Goal: Task Accomplishment & Management: Complete application form

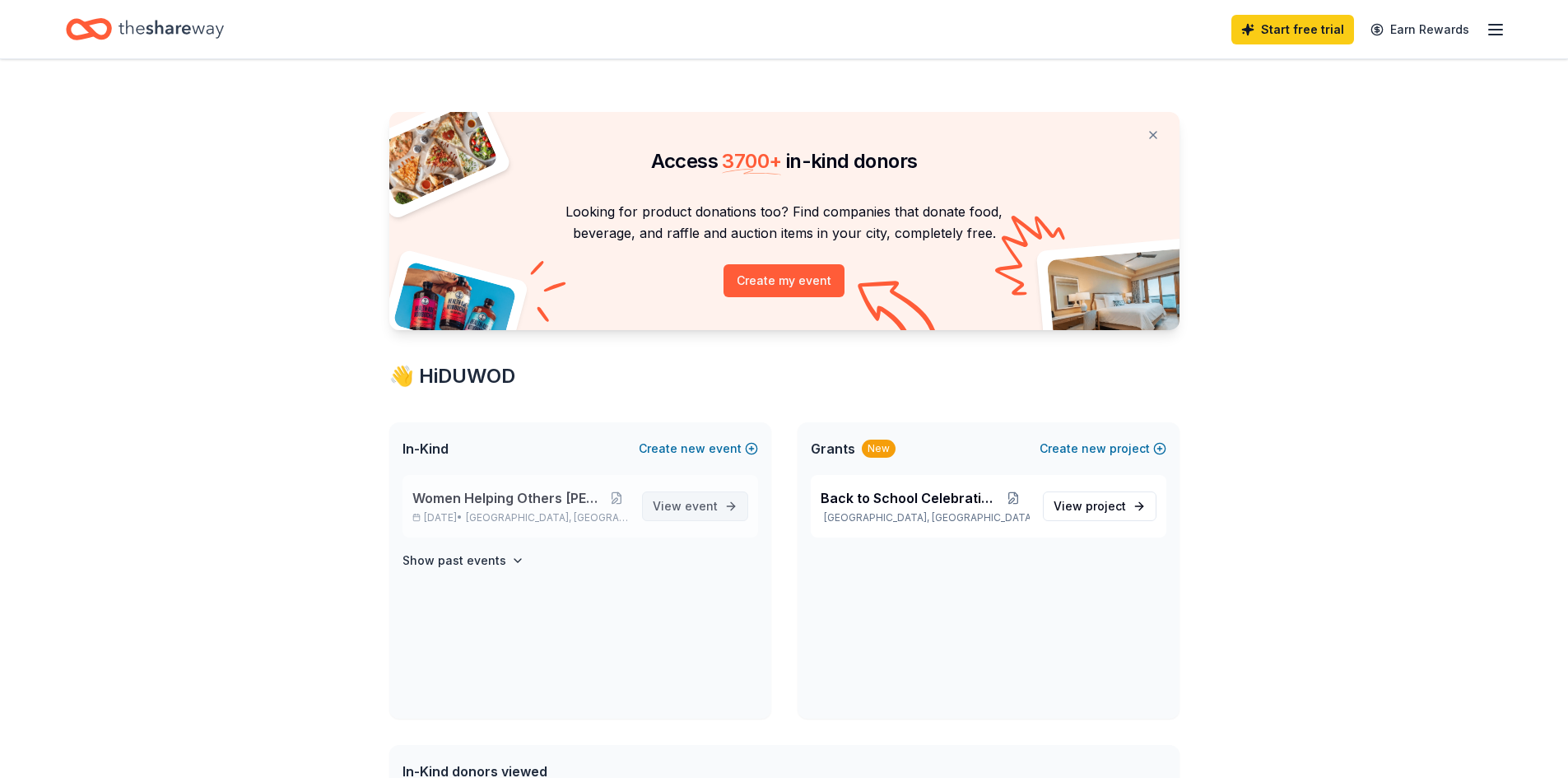
click at [708, 502] on span "event" at bounding box center [702, 505] width 33 height 14
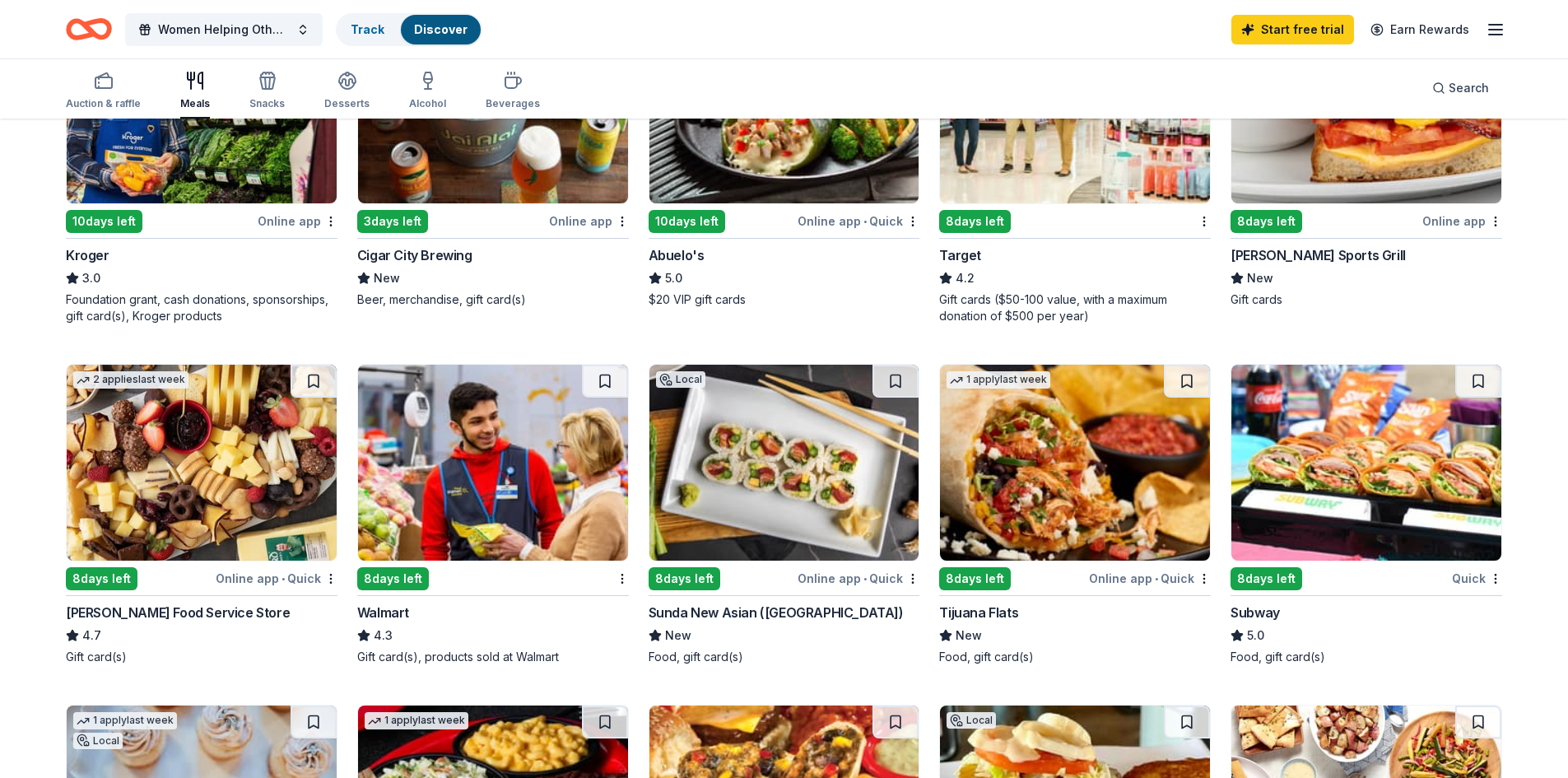
scroll to position [741, 0]
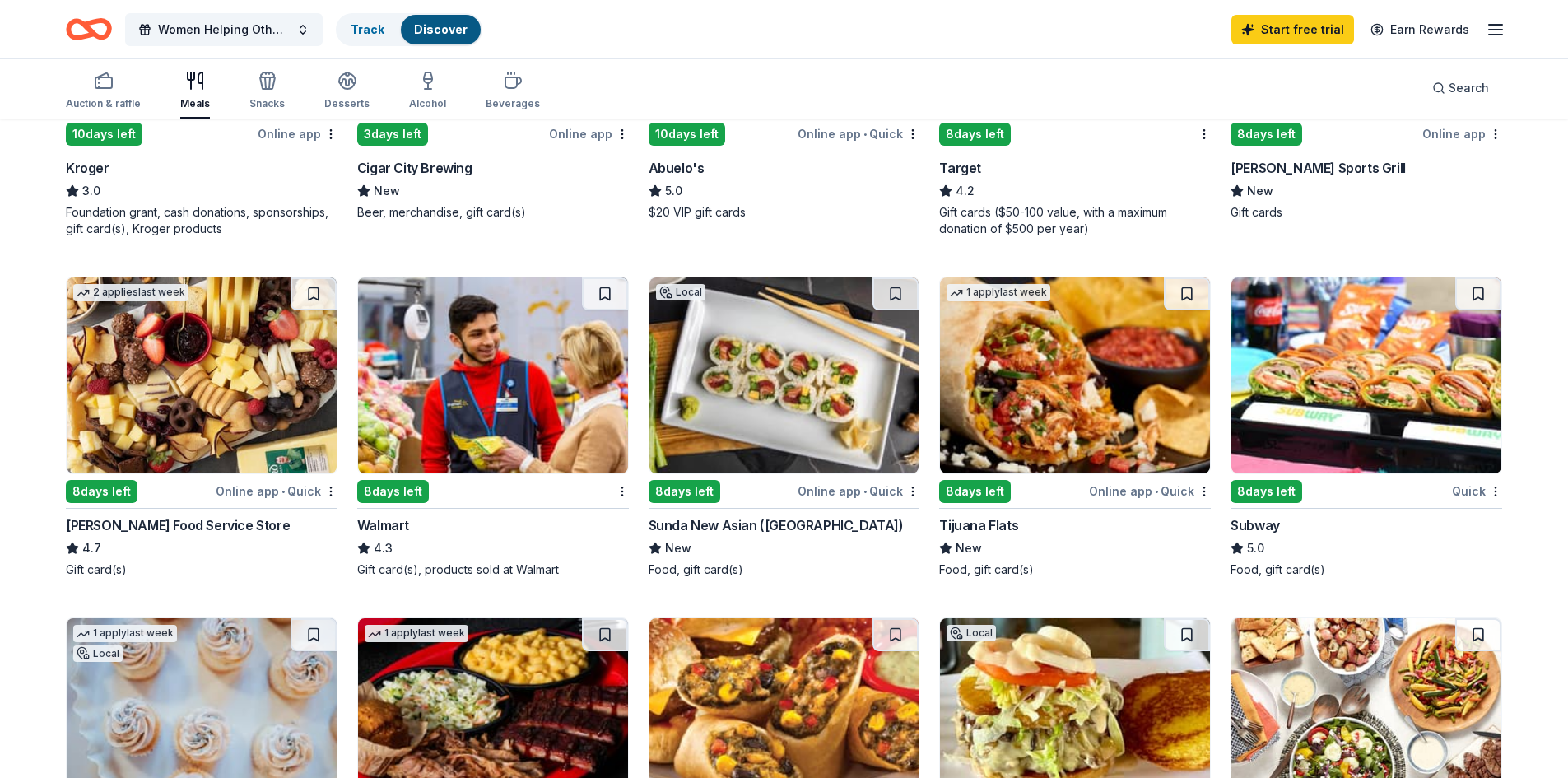
click at [517, 485] on div "8 days left" at bounding box center [483, 490] width 252 height 20
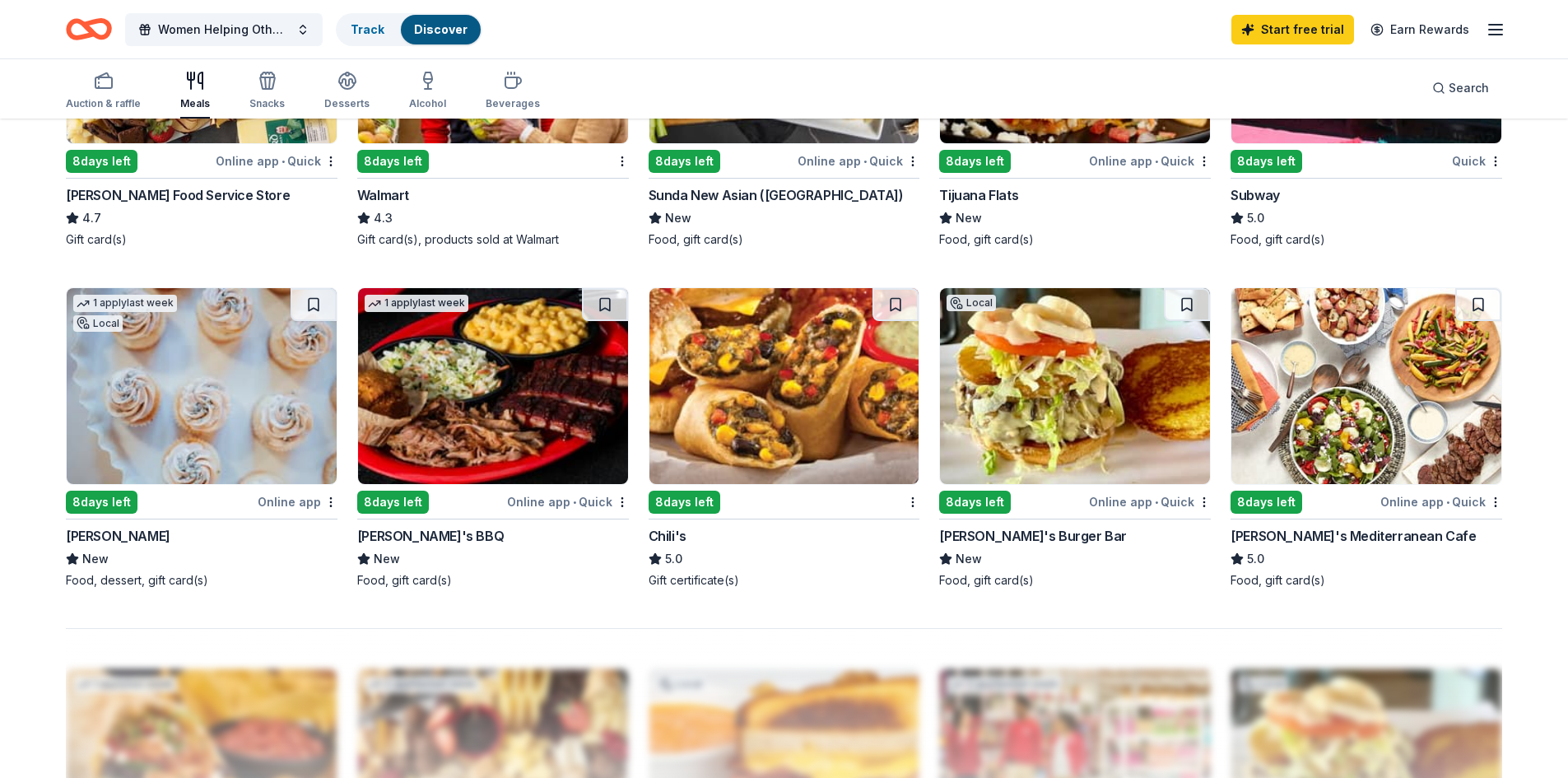
scroll to position [1152, 0]
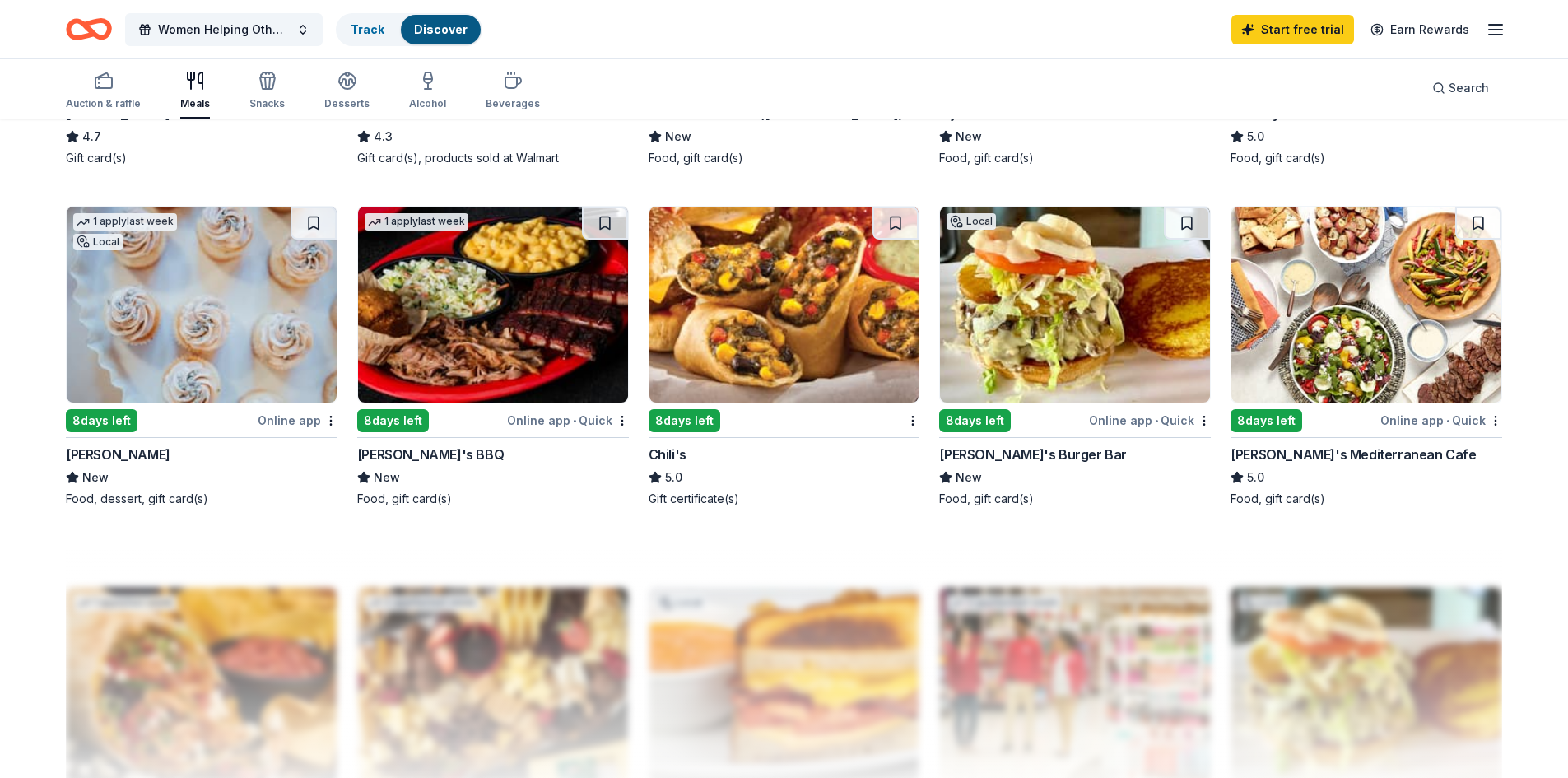
click at [741, 421] on div "8 days left" at bounding box center [775, 420] width 252 height 20
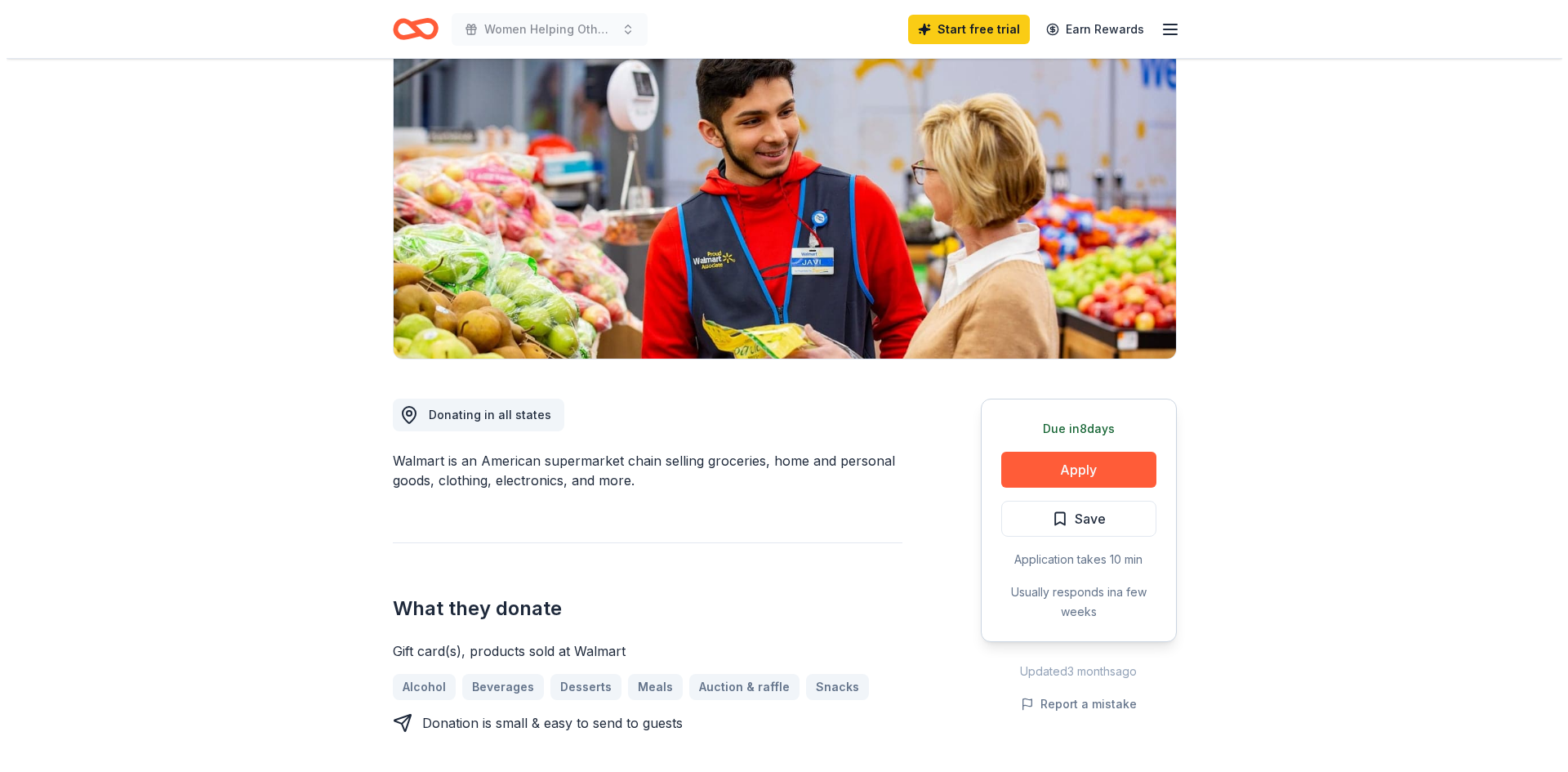
scroll to position [163, 0]
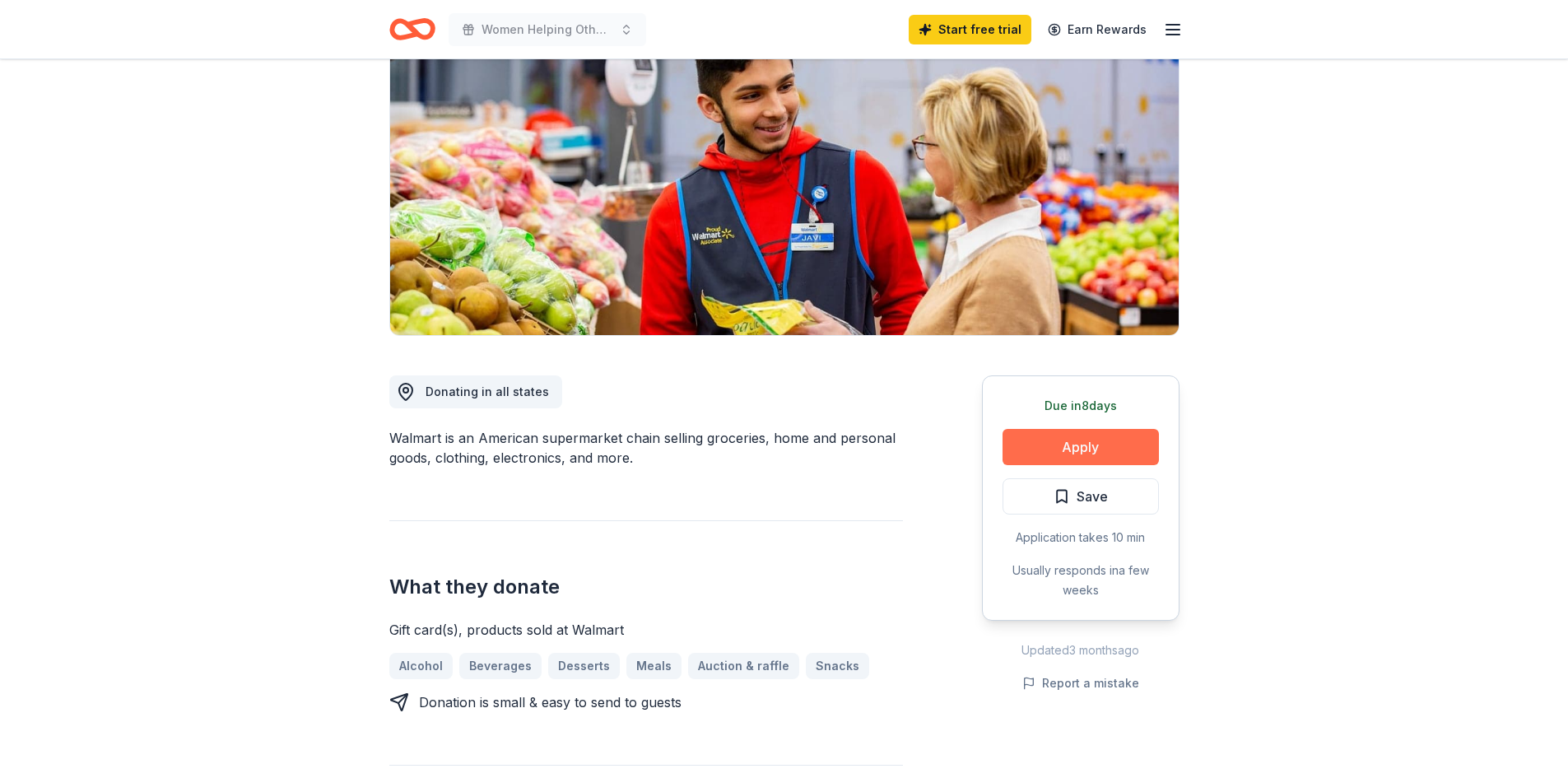
click at [1121, 440] on button "Apply" at bounding box center [1080, 446] width 156 height 36
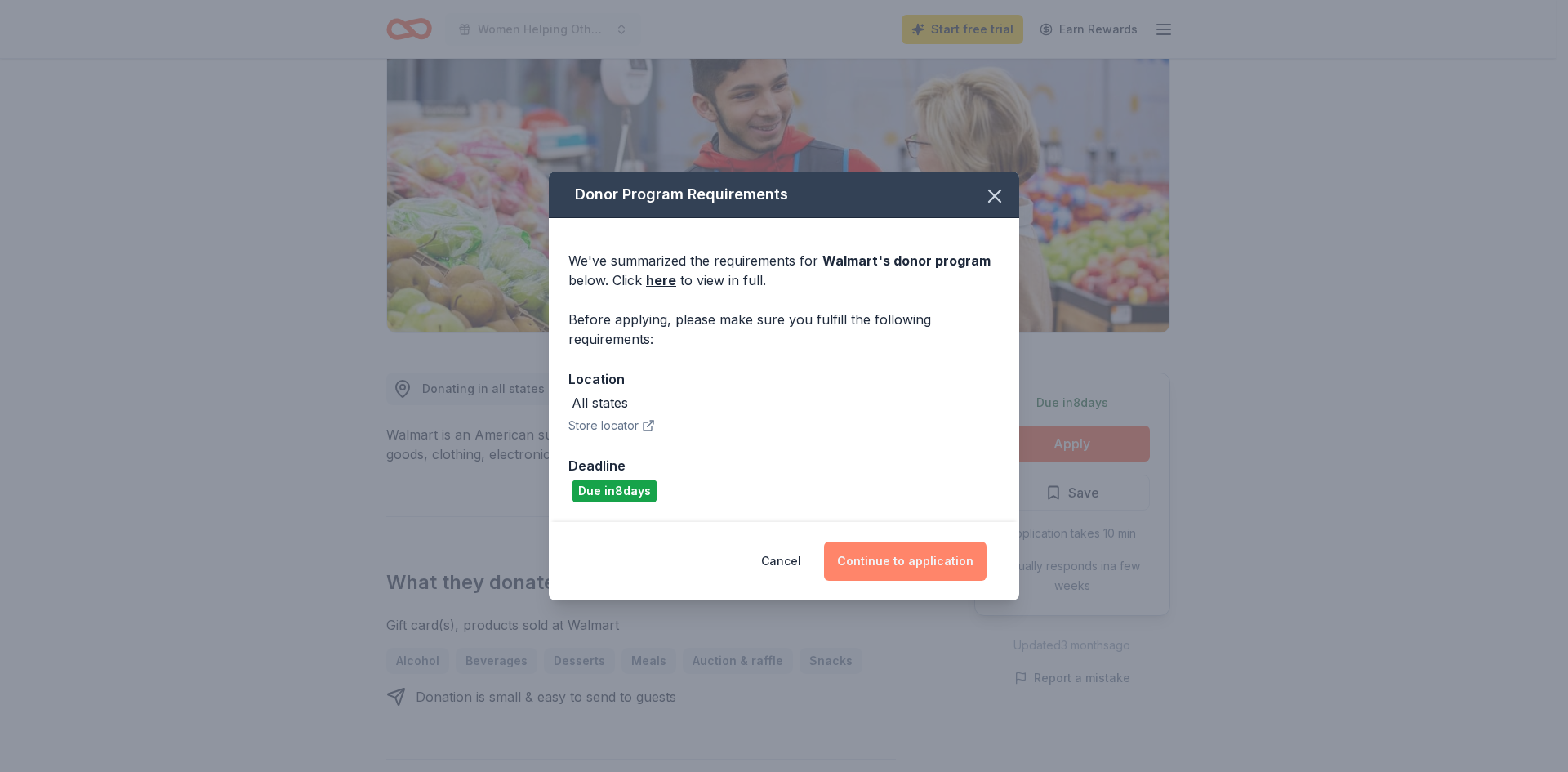
click at [940, 555] on button "Continue to application" at bounding box center [904, 561] width 162 height 39
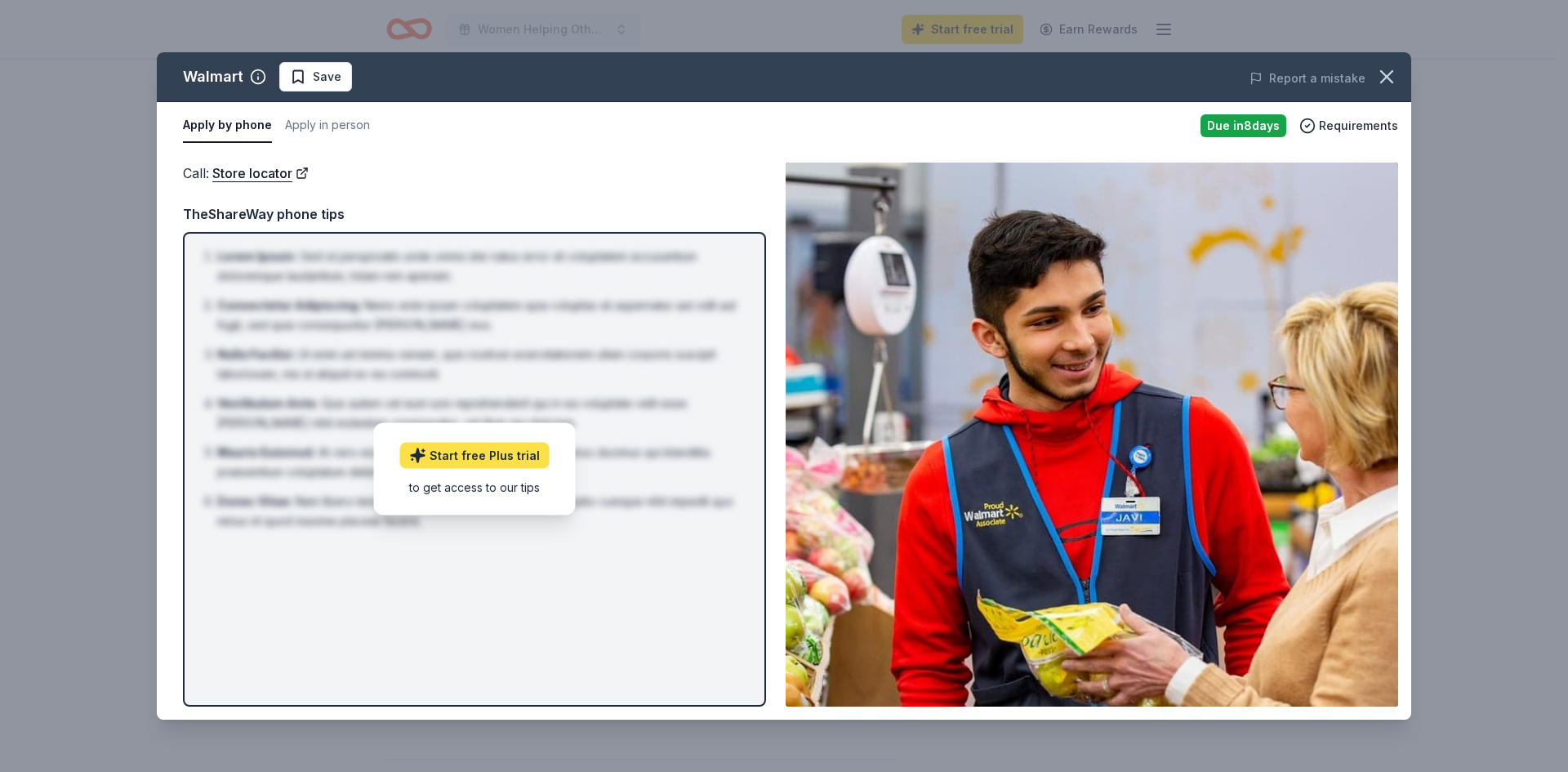
click at [462, 449] on link "Start free Plus trial" at bounding box center [475, 455] width 150 height 26
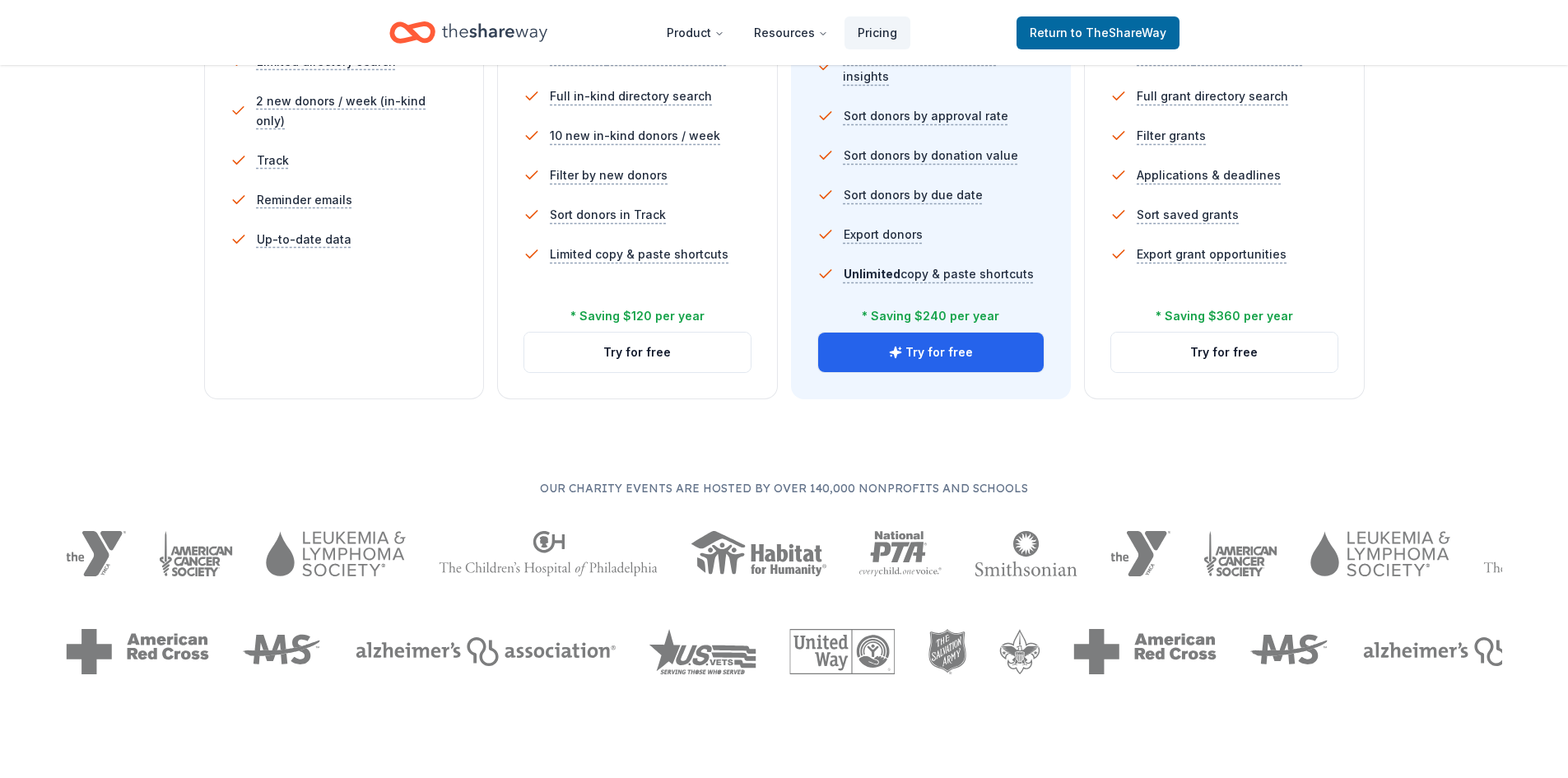
scroll to position [247, 0]
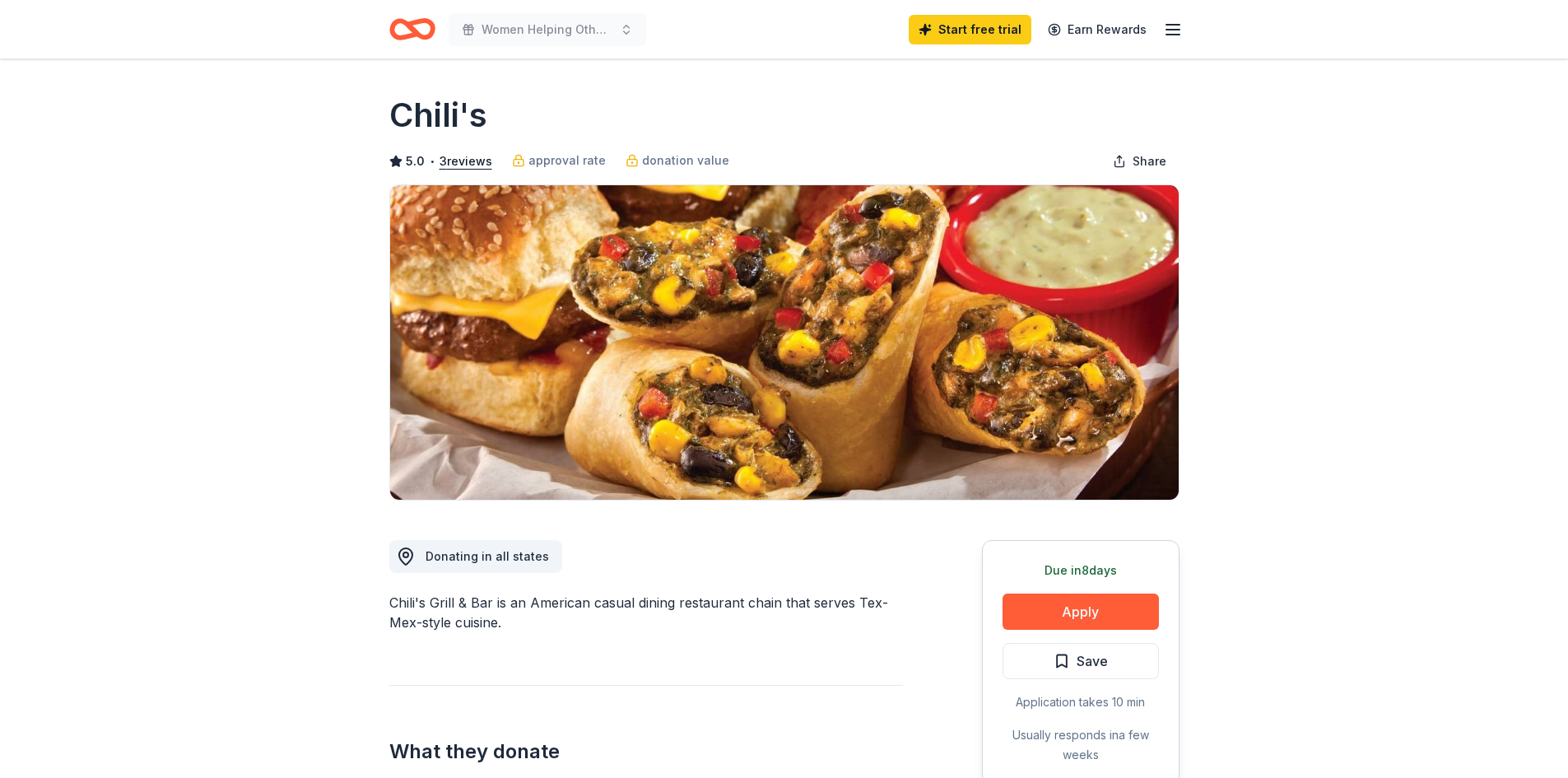
scroll to position [165, 0]
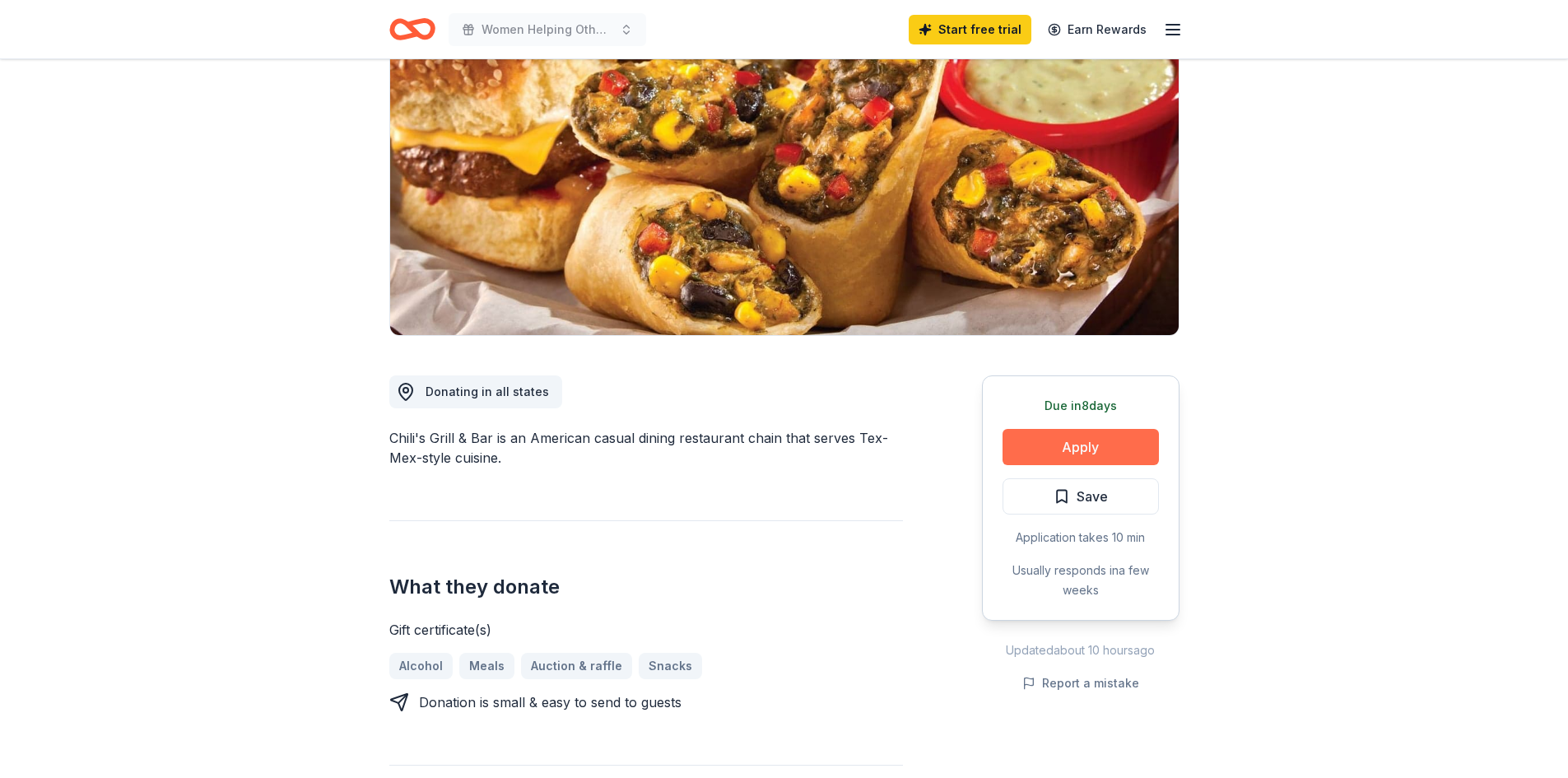
click at [1112, 438] on button "Apply" at bounding box center [1080, 446] width 156 height 36
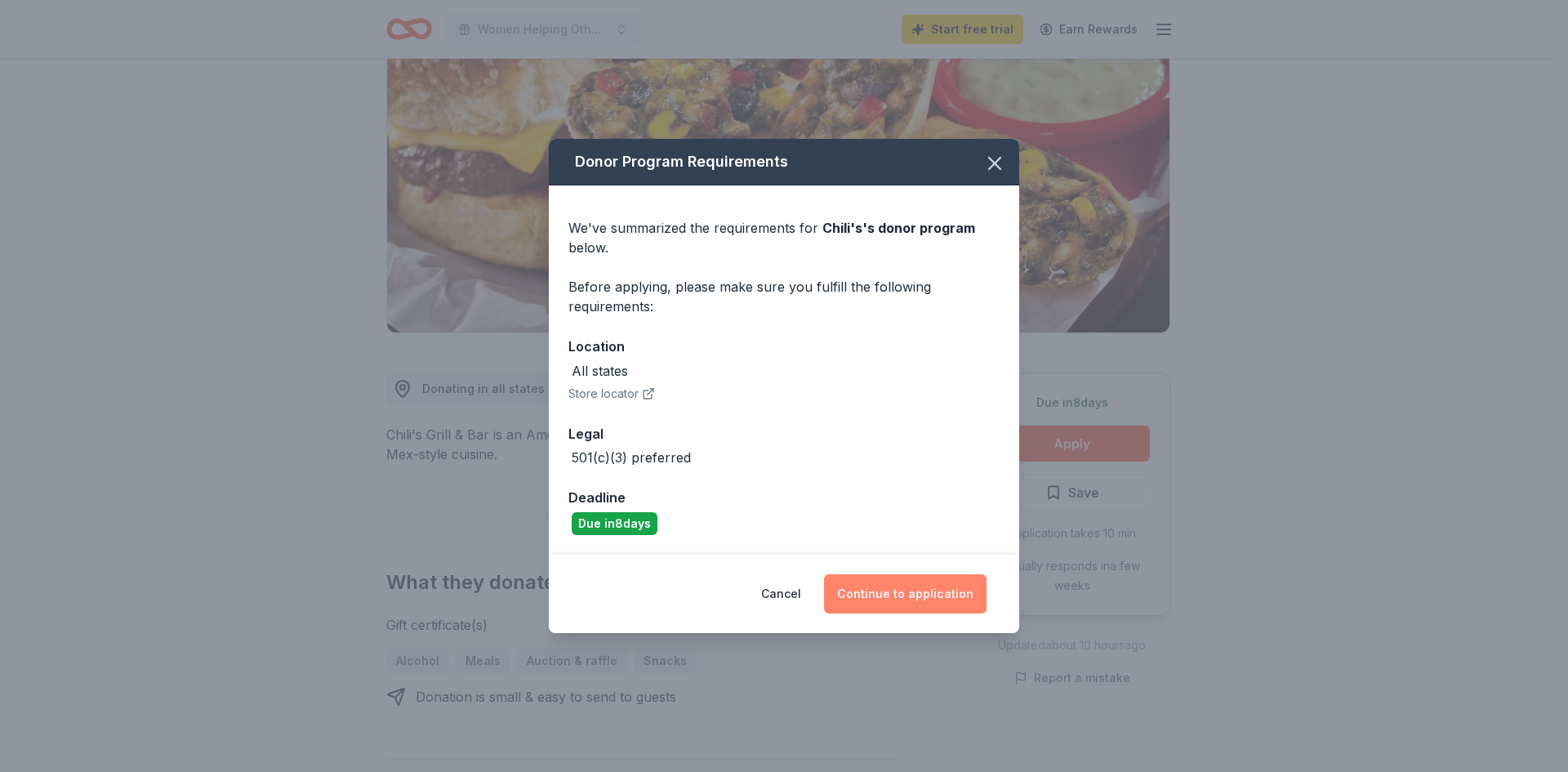
click at [940, 582] on button "Continue to application" at bounding box center [904, 593] width 162 height 39
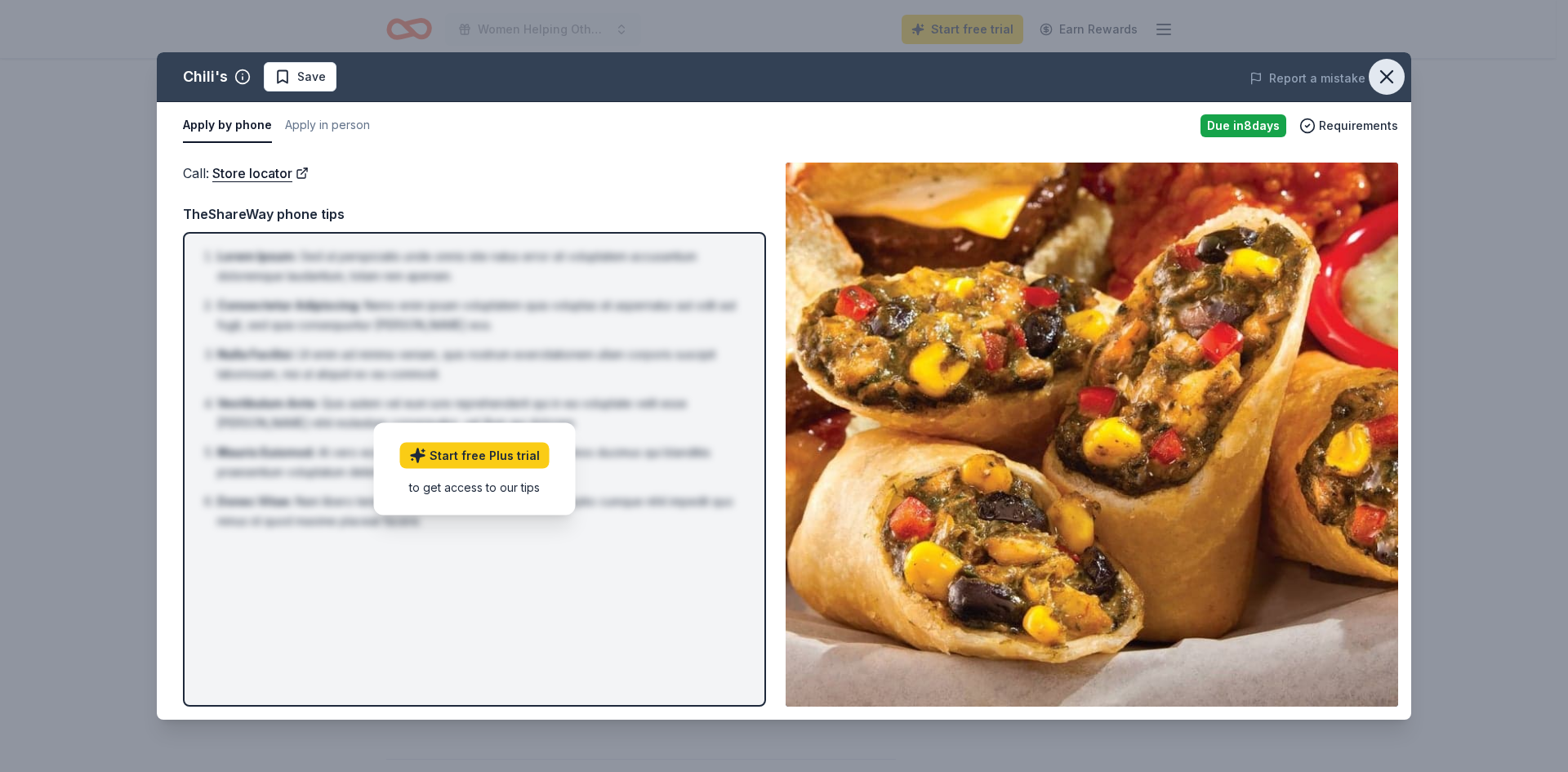
click at [1390, 78] on icon "button" at bounding box center [1386, 76] width 23 height 23
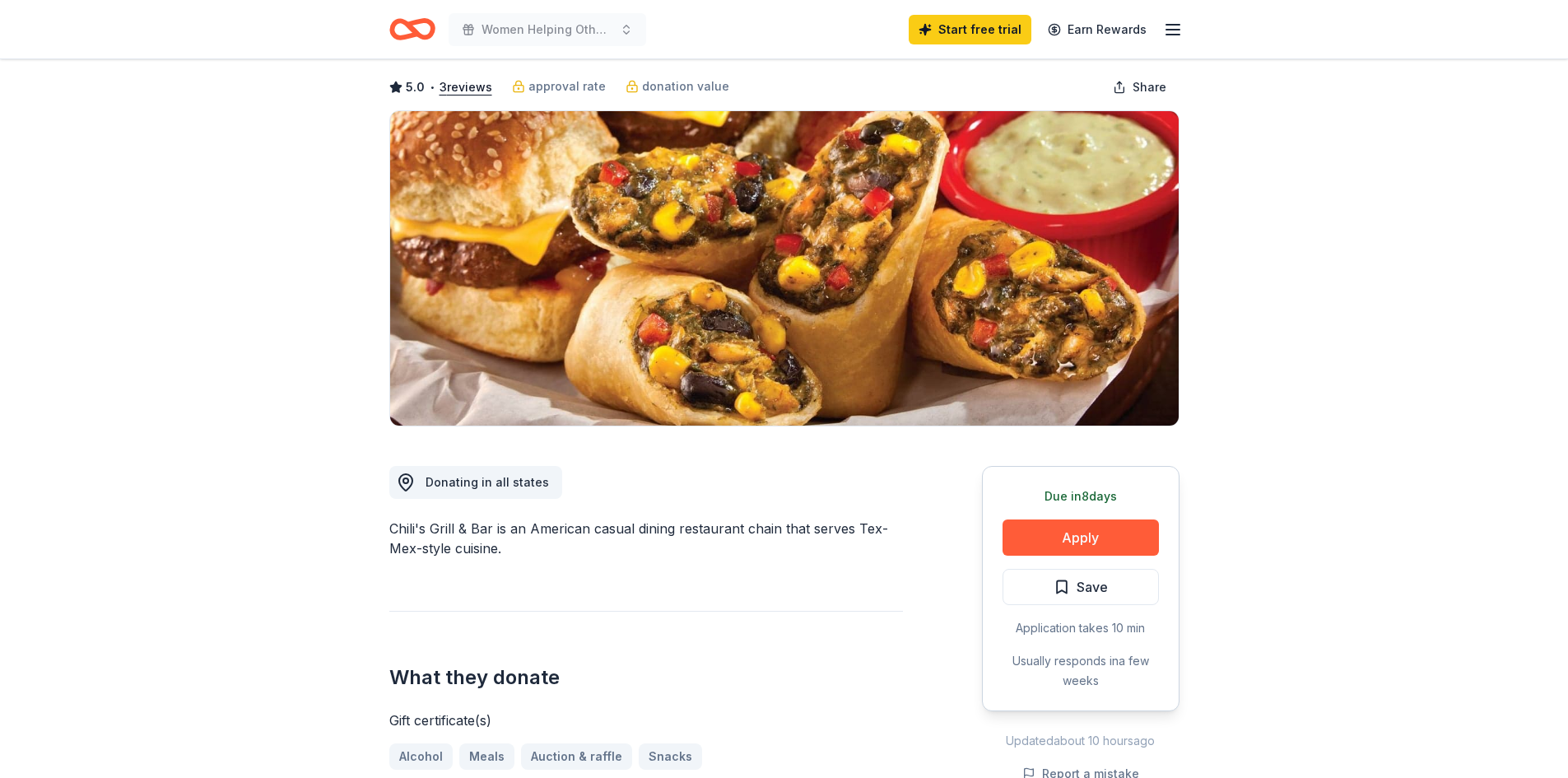
scroll to position [0, 0]
